Goal: Task Accomplishment & Management: Use online tool/utility

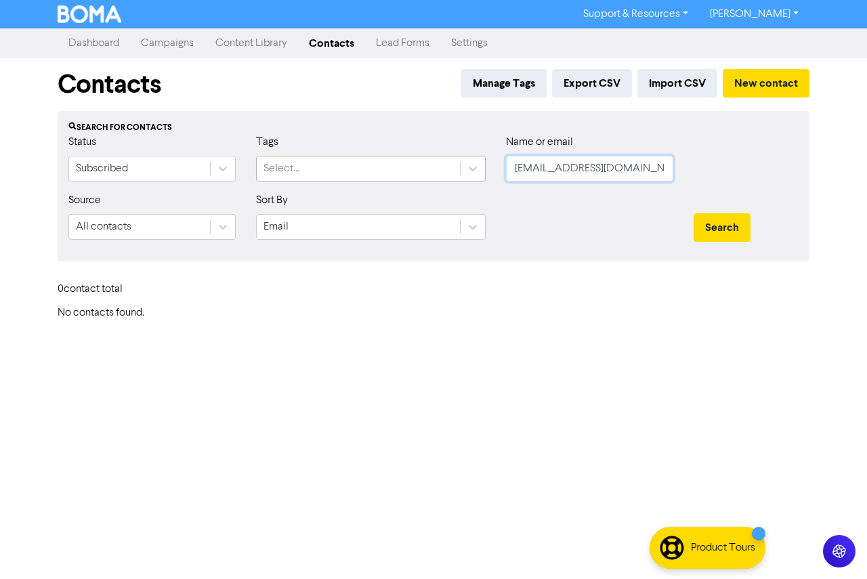
click at [387, 177] on div "Status Subscribed Tags Select... Name or email [EMAIL_ADDRESS][DOMAIN_NAME]" at bounding box center [433, 163] width 750 height 58
paste input "[EMAIL_ADDRESS][DOMAIN_NAME]"
click at [741, 230] on button "Search" at bounding box center [722, 227] width 57 height 28
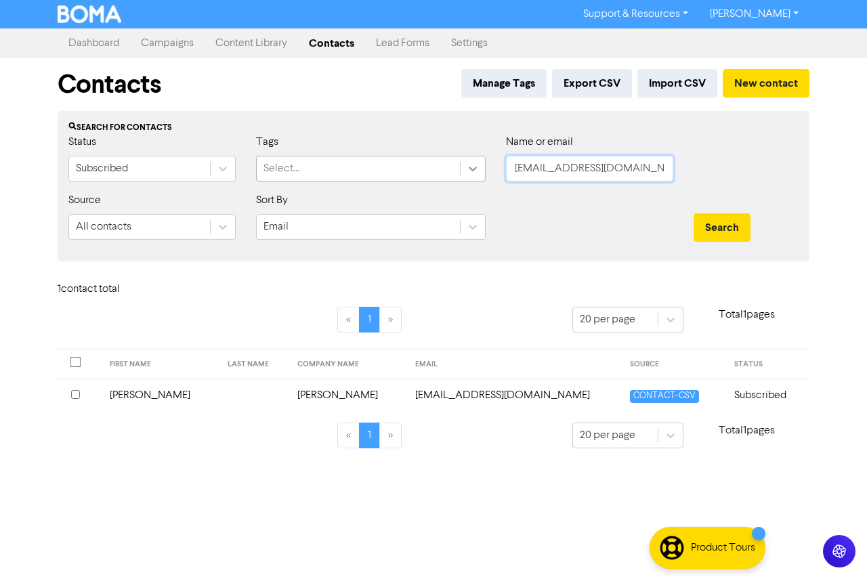
drag, startPoint x: 633, startPoint y: 170, endPoint x: 464, endPoint y: 170, distance: 168.6
click at [464, 170] on div "Status Subscribed Tags Select... Name or email [EMAIL_ADDRESS][DOMAIN_NAME]" at bounding box center [433, 163] width 750 height 58
paste input "[EMAIL_ADDRESS]"
type input "[EMAIL_ADDRESS][DOMAIN_NAME]"
click at [725, 219] on button "Search" at bounding box center [722, 227] width 57 height 28
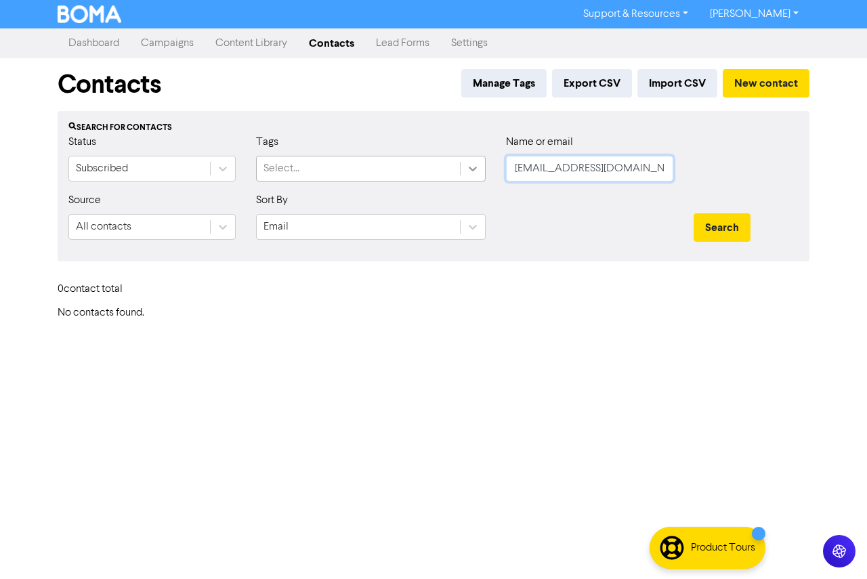
drag, startPoint x: 637, startPoint y: 170, endPoint x: 463, endPoint y: 169, distance: 174.7
click at [464, 169] on div "Status Subscribed Tags Select... Name or email [EMAIL_ADDRESS][DOMAIN_NAME]" at bounding box center [433, 163] width 750 height 58
click at [694, 213] on button "Search" at bounding box center [722, 227] width 57 height 28
